Goal: Task Accomplishment & Management: Complete application form

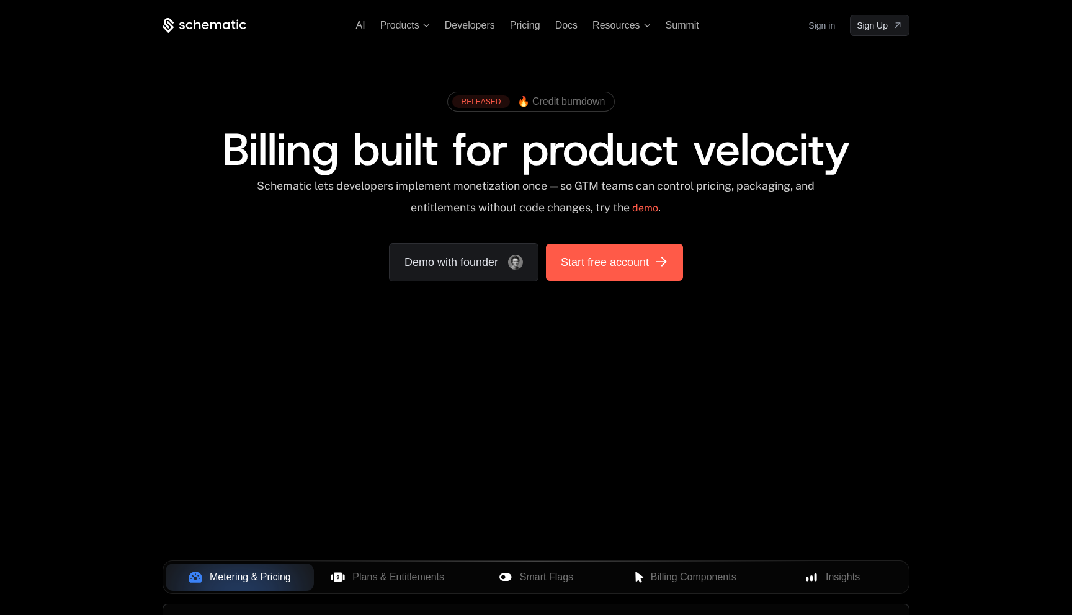
click at [629, 269] on span "Start free account" at bounding box center [605, 262] width 88 height 17
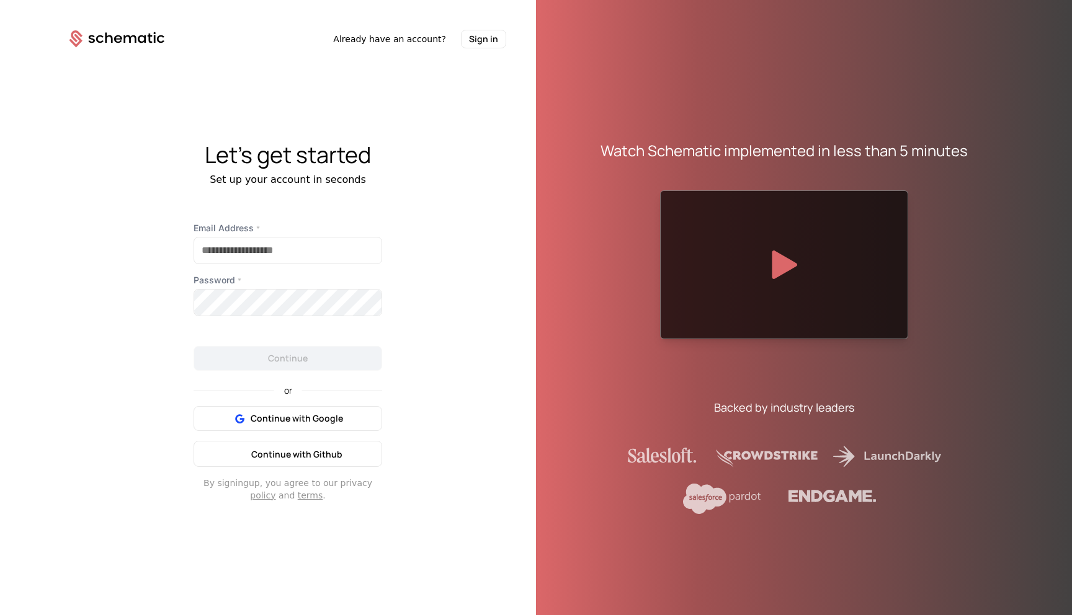
click at [301, 450] on span "Continue with Github" at bounding box center [296, 455] width 91 height 12
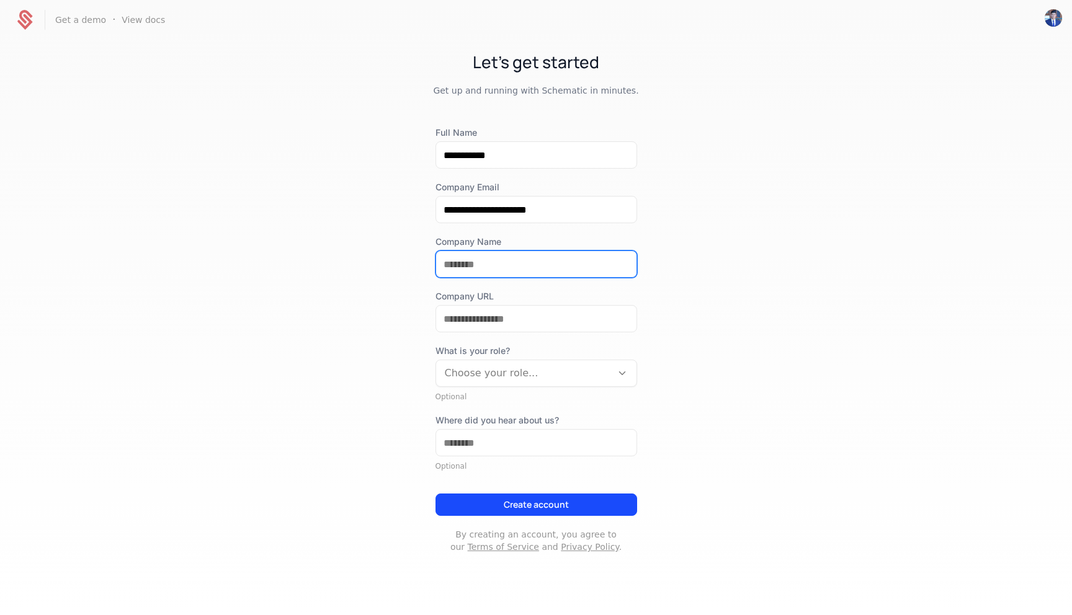
click at [470, 266] on input "Company Name" at bounding box center [536, 264] width 200 height 26
type input "**********"
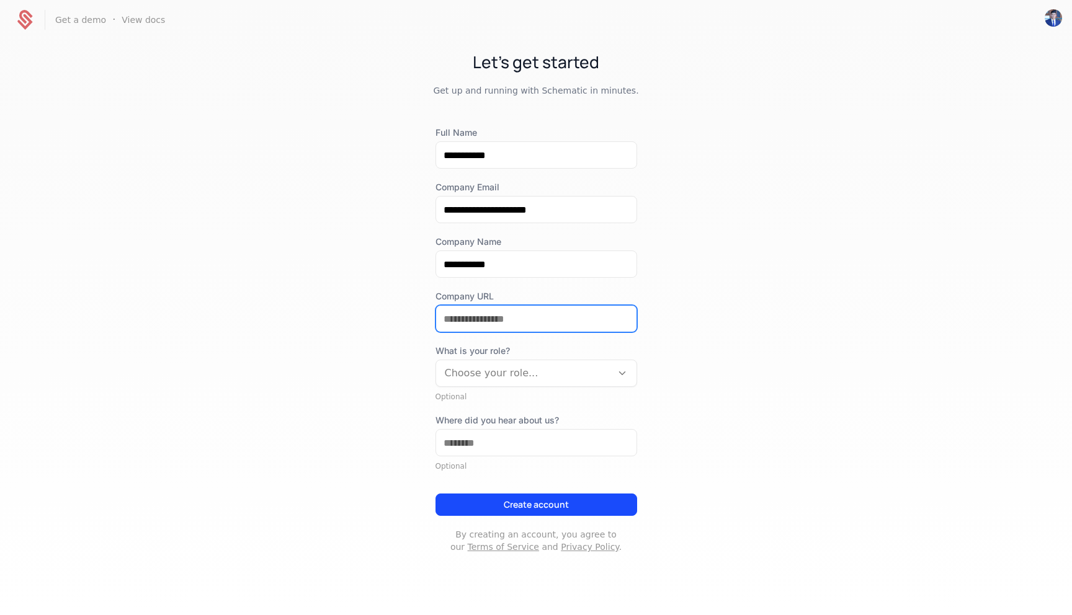
click at [470, 323] on input "Company URL" at bounding box center [536, 319] width 200 height 26
type input "*"
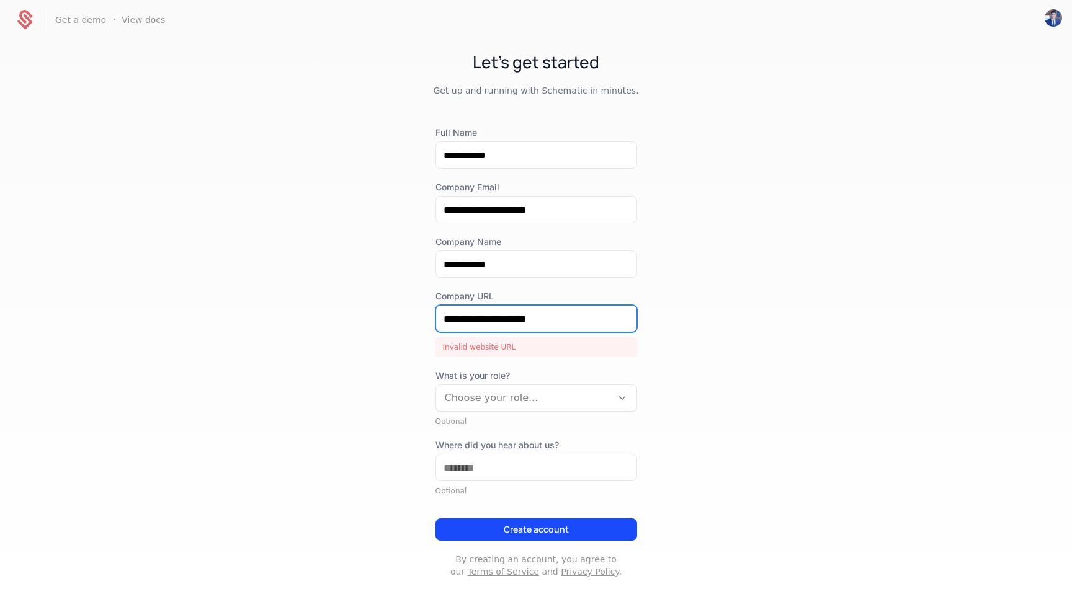
click at [442, 323] on input "**********" at bounding box center [536, 319] width 200 height 26
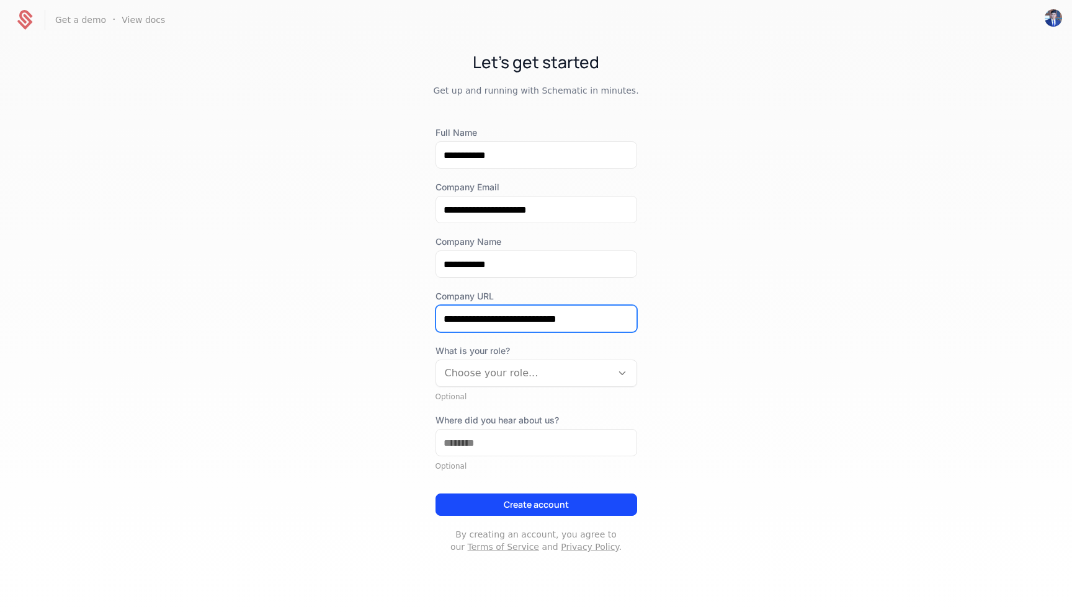
type input "**********"
click at [369, 318] on div "**********" at bounding box center [536, 314] width 1072 height 548
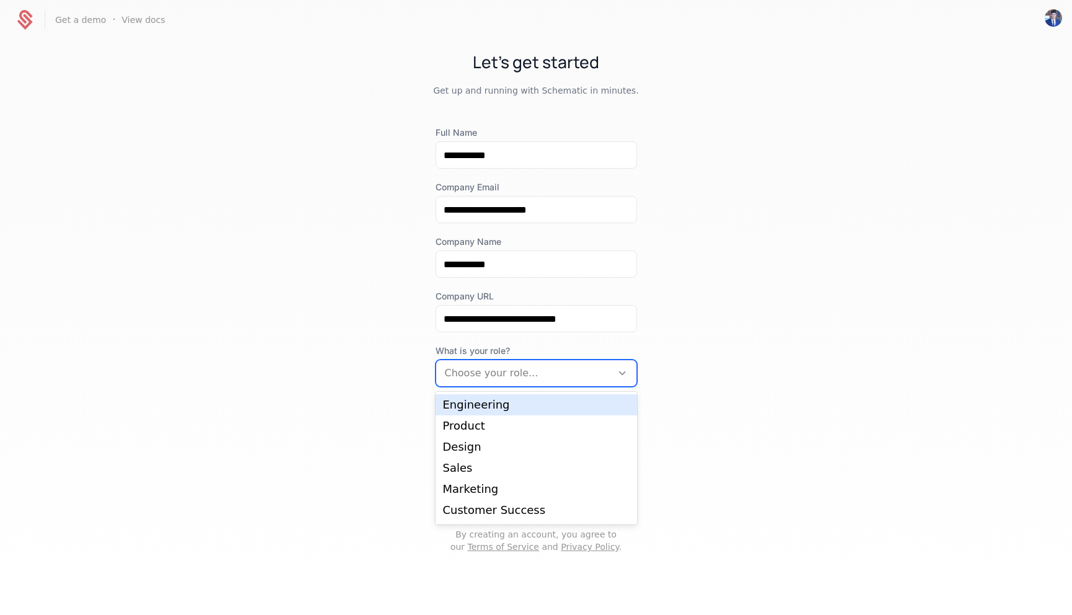
click at [499, 374] on div at bounding box center [524, 373] width 158 height 17
click at [462, 405] on div "Engineering" at bounding box center [536, 405] width 187 height 11
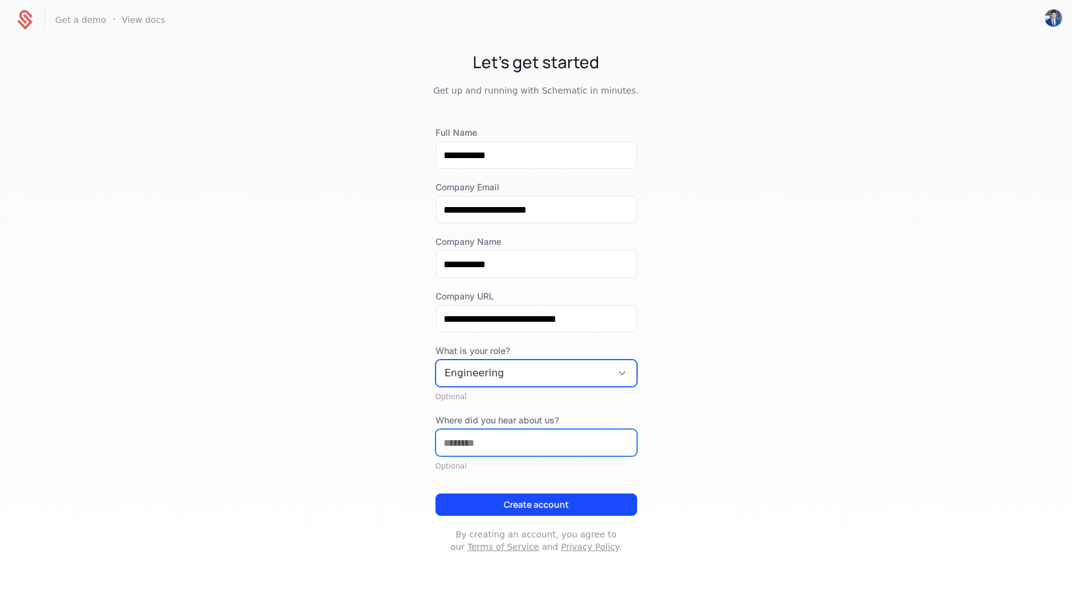
click at [478, 444] on input "Where did you hear about us?" at bounding box center [536, 443] width 200 height 26
type input "**********"
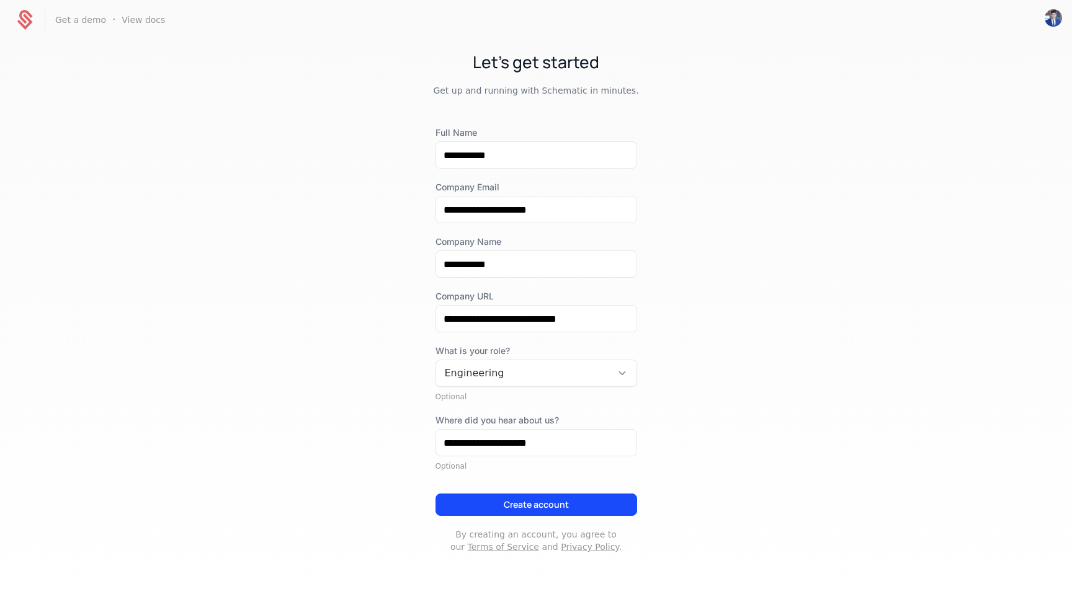
click at [525, 506] on button "Create account" at bounding box center [537, 505] width 202 height 22
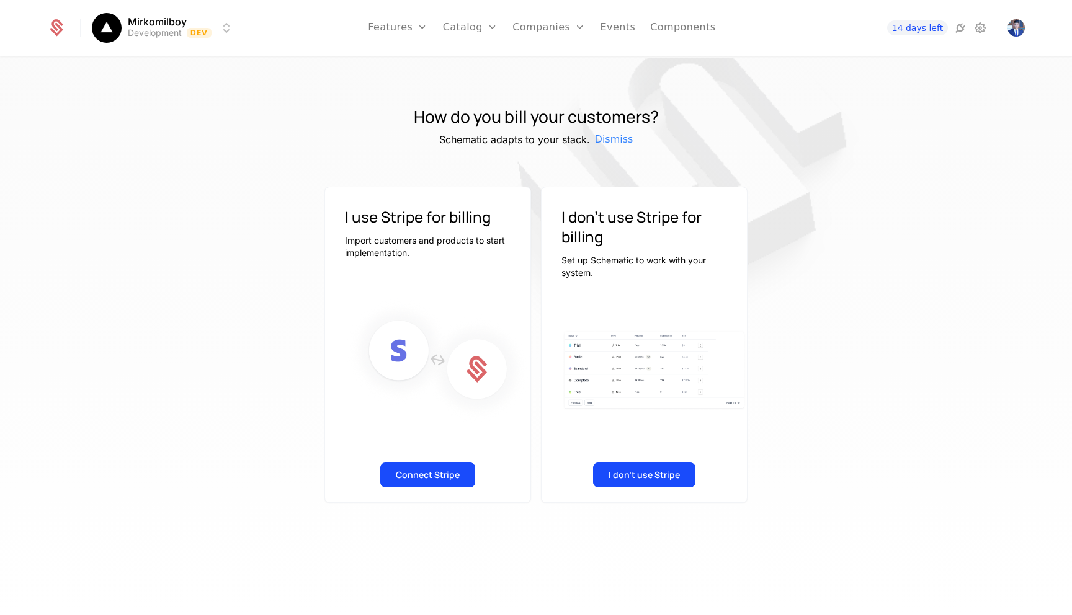
click at [426, 451] on div "I use Stripe for billing Import customers and products to start implementation.…" at bounding box center [427, 345] width 207 height 316
click at [432, 493] on div "Connect Stripe" at bounding box center [427, 478] width 205 height 47
click at [423, 469] on button "Connect Stripe" at bounding box center [427, 475] width 95 height 25
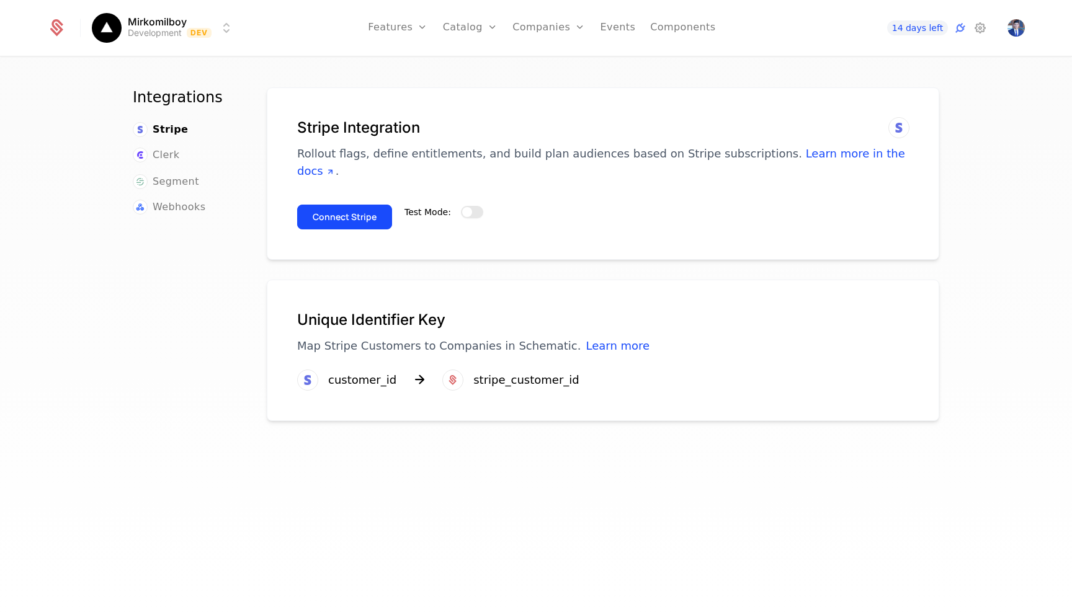
click at [472, 206] on button "Test Mode:" at bounding box center [472, 212] width 22 height 12
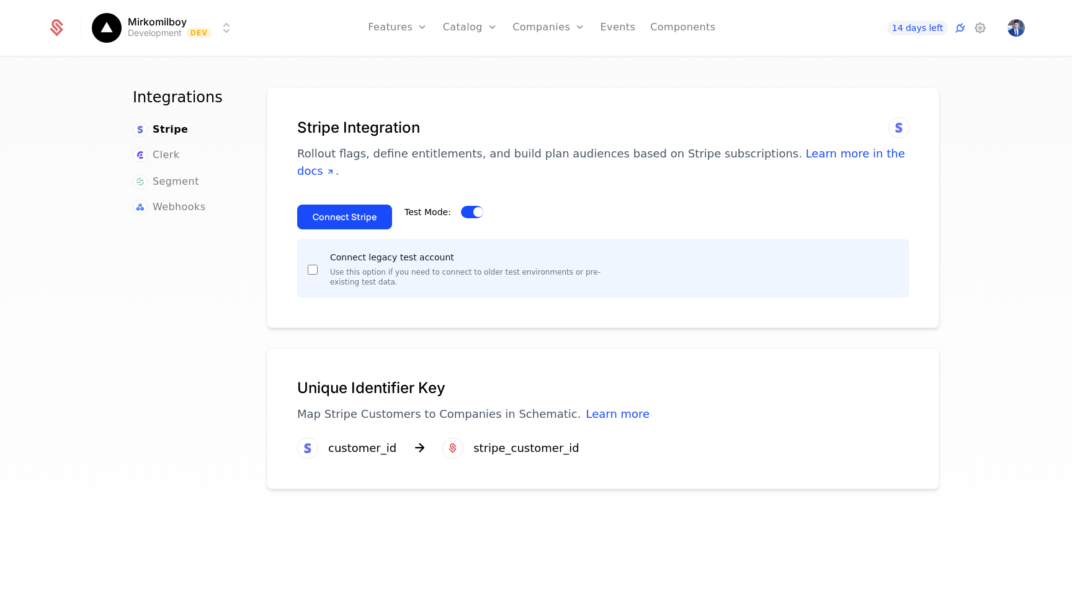
click at [341, 205] on button "Connect Stripe" at bounding box center [344, 217] width 95 height 25
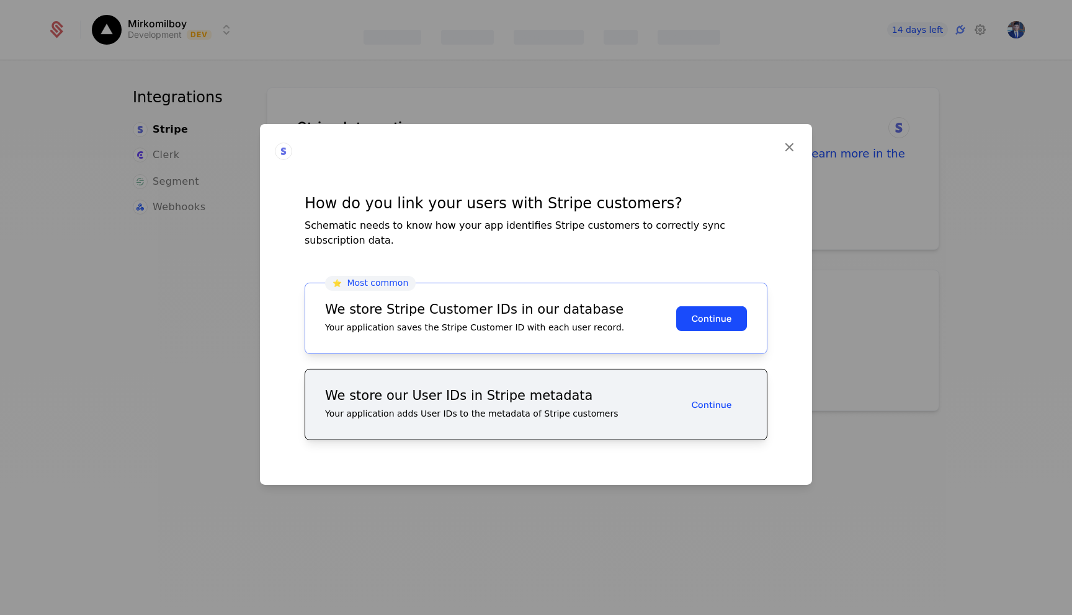
click at [710, 318] on button "Continue" at bounding box center [711, 318] width 71 height 25
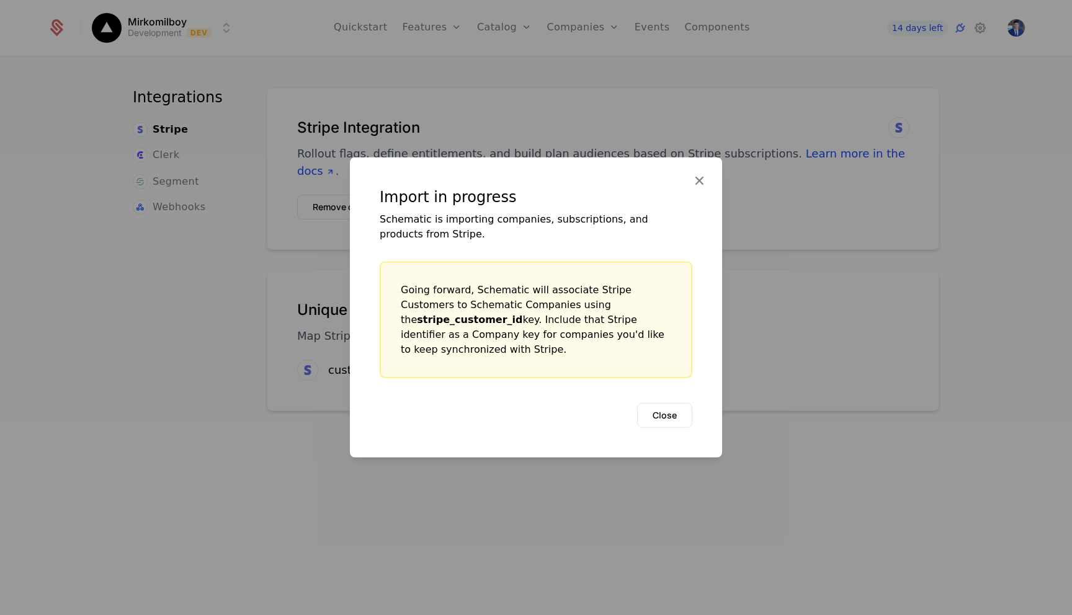
click at [664, 409] on button "Close" at bounding box center [664, 415] width 55 height 25
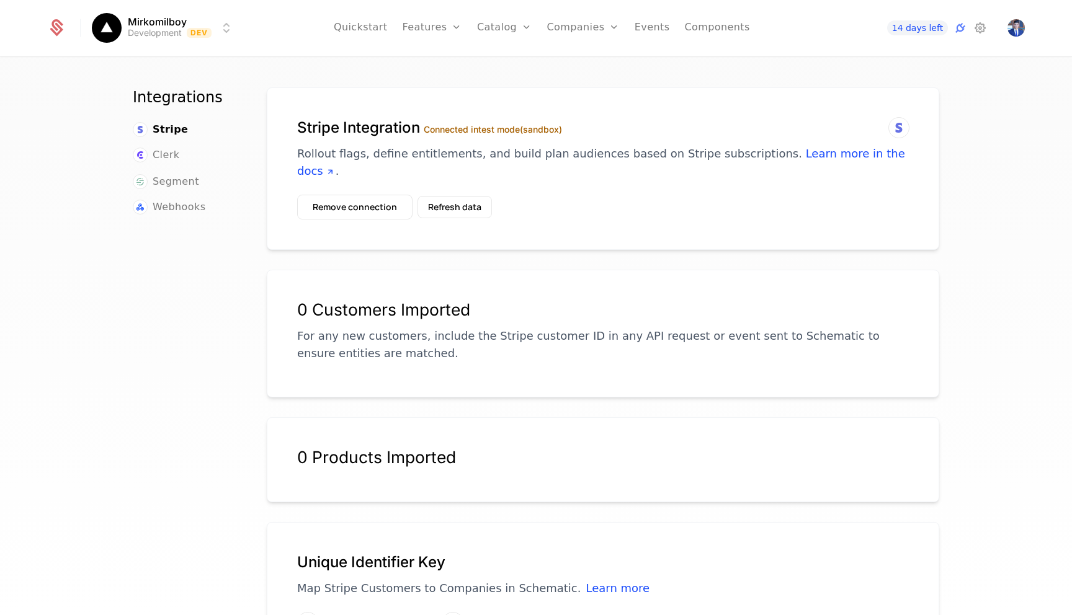
click at [463, 196] on button "Refresh data" at bounding box center [455, 207] width 74 height 22
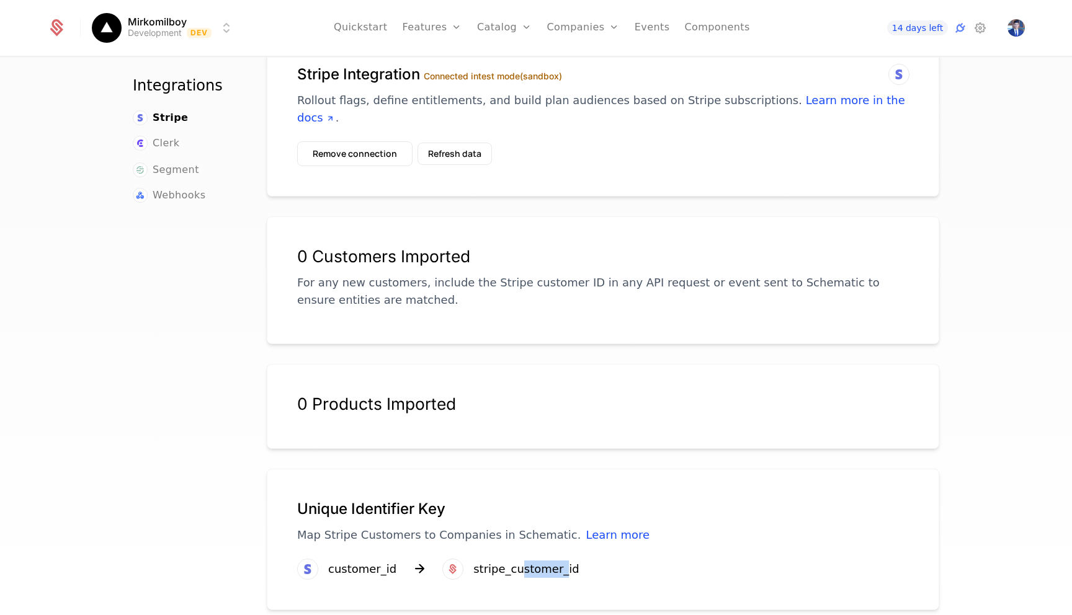
drag, startPoint x: 516, startPoint y: 552, endPoint x: 563, endPoint y: 553, distance: 46.5
click at [560, 561] on div "stripe_customer_id" at bounding box center [526, 569] width 106 height 17
click at [563, 561] on div "stripe_customer_id" at bounding box center [526, 569] width 106 height 17
drag, startPoint x: 313, startPoint y: 521, endPoint x: 506, endPoint y: 522, distance: 193.0
click at [504, 527] on p "Map Stripe Customers to Companies in Schematic. Learn more" at bounding box center [603, 535] width 612 height 17
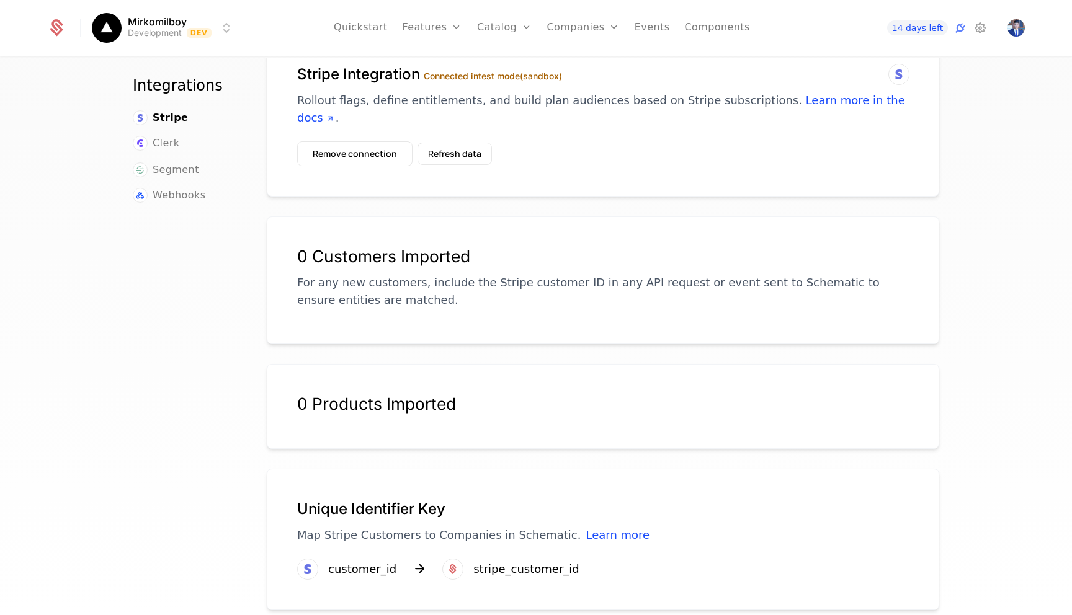
click at [506, 527] on p "Map Stripe Customers to Companies in Schematic. Learn more" at bounding box center [603, 535] width 612 height 17
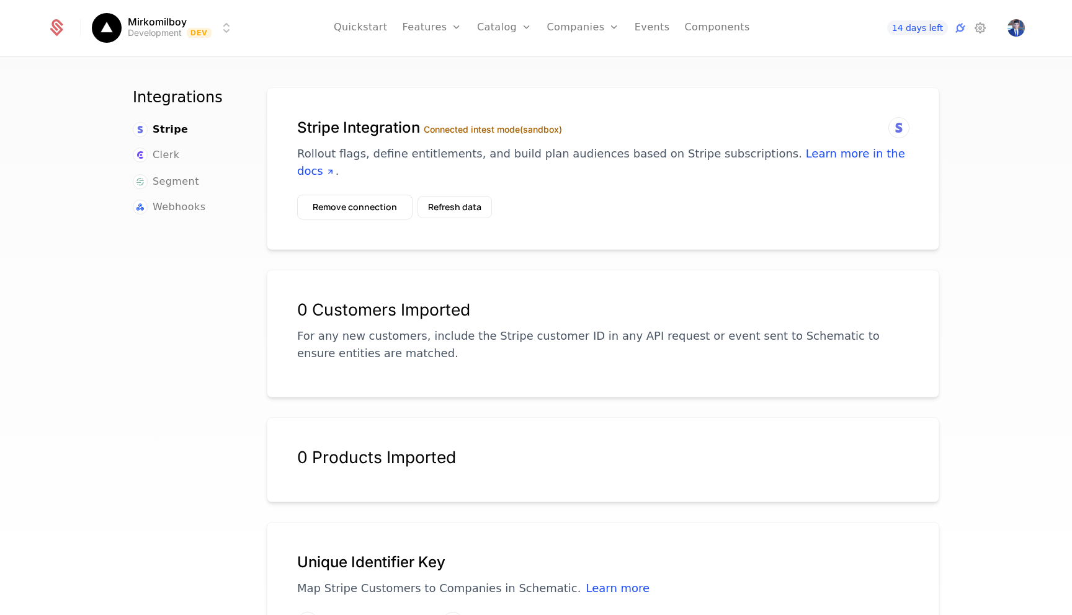
click at [458, 196] on button "Refresh data" at bounding box center [455, 207] width 74 height 22
click at [845, 76] on div "Integrations Stripe Clerk Segment Webhooks Stripe Integration Connected in test…" at bounding box center [536, 340] width 1072 height 565
click at [895, 125] on icon at bounding box center [899, 127] width 15 height 15
click at [836, 63] on div "Integrations Stripe Clerk Segment Webhooks Stripe Integration Connected in test…" at bounding box center [536, 340] width 1072 height 565
